Goal: Use online tool/utility: Utilize a website feature to perform a specific function

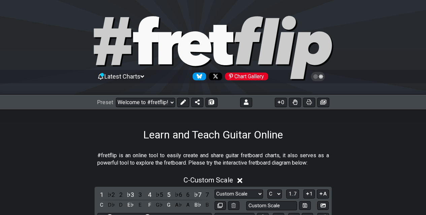
select select "Custom Scale"
select select "C"
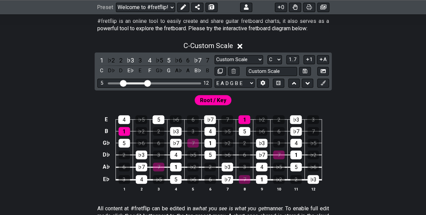
drag, startPoint x: 110, startPoint y: 83, endPoint x: 124, endPoint y: 83, distance: 14.2
click at [124, 83] on input "Visible fret range" at bounding box center [155, 83] width 96 height 0
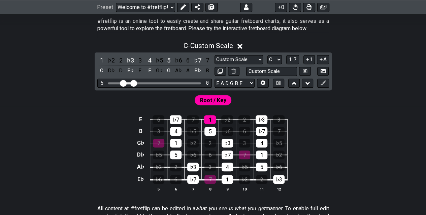
drag, startPoint x: 149, startPoint y: 83, endPoint x: 133, endPoint y: 88, distance: 16.1
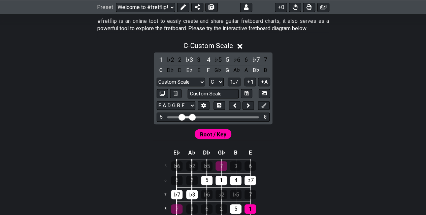
click at [193, 117] on input "Visible fret range" at bounding box center [213, 117] width 96 height 0
click at [222, 84] on select "A♭ A A♯ B♭ B C C♯ D♭ D D♯ E♭ E F F♯ G♭ G G♯" at bounding box center [216, 82] width 14 height 9
click at [172, 83] on select "Minor Pentatonic Custom Scale Minor Pentatonic Major Pentatonic Minor Blues Maj…" at bounding box center [181, 82] width 48 height 9
select select "Major / [PERSON_NAME]"
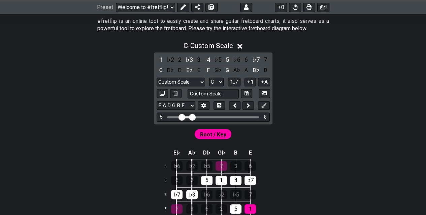
click at [157, 78] on select "Minor Pentatonic Custom Scale Minor Pentatonic Major Pentatonic Minor Blues Maj…" at bounding box center [181, 82] width 48 height 9
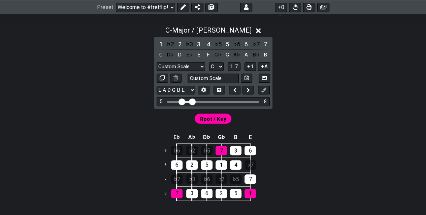
scroll to position [151, 0]
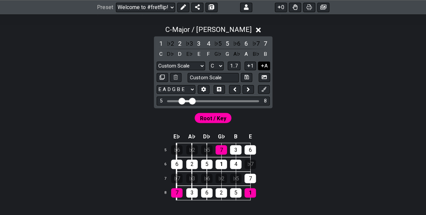
click at [265, 65] on button "A" at bounding box center [264, 66] width 12 height 9
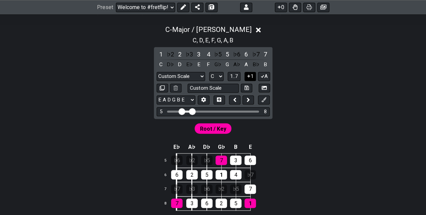
click at [254, 76] on button "1" at bounding box center [249, 76] width 11 height 9
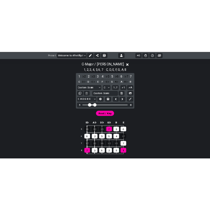
scroll to position [156, 0]
